Goal: Find specific page/section: Find specific page/section

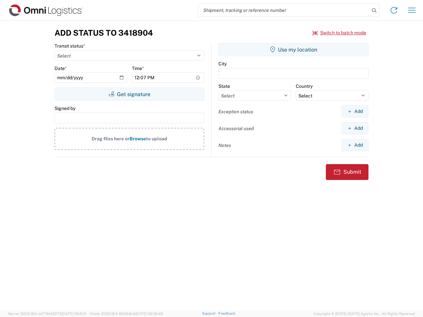
click at [284, 10] on input "search" at bounding box center [283, 10] width 171 height 13
click at [374, 11] on icon at bounding box center [373, 10] width 9 height 9
click at [394, 10] on icon at bounding box center [394, 10] width 11 height 11
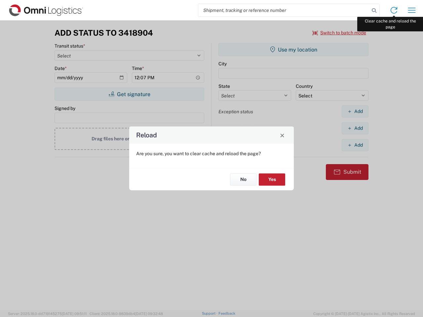
click at [412, 10] on div "Reload Are you sure, you want to clear cache and reload the page? No Yes" at bounding box center [211, 158] width 423 height 317
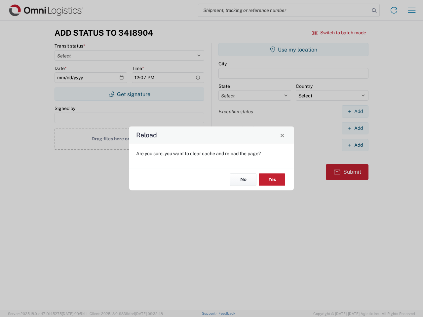
click at [339, 33] on div "Reload Are you sure, you want to clear cache and reload the page? No Yes" at bounding box center [211, 158] width 423 height 317
click at [129, 94] on div "Reload Are you sure, you want to clear cache and reload the page? No Yes" at bounding box center [211, 158] width 423 height 317
click at [293, 50] on div "Reload Are you sure, you want to clear cache and reload the page? No Yes" at bounding box center [211, 158] width 423 height 317
click at [355, 111] on div "Reload Are you sure, you want to clear cache and reload the page? No Yes" at bounding box center [211, 158] width 423 height 317
click at [355, 128] on div "Reload Are you sure, you want to clear cache and reload the page? No Yes" at bounding box center [211, 158] width 423 height 317
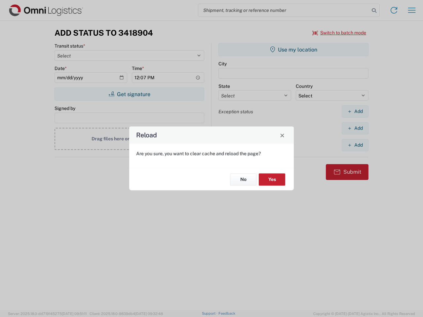
click at [355, 145] on div "Reload Are you sure, you want to clear cache and reload the page? No Yes" at bounding box center [211, 158] width 423 height 317
